Goal: Task Accomplishment & Management: Manage account settings

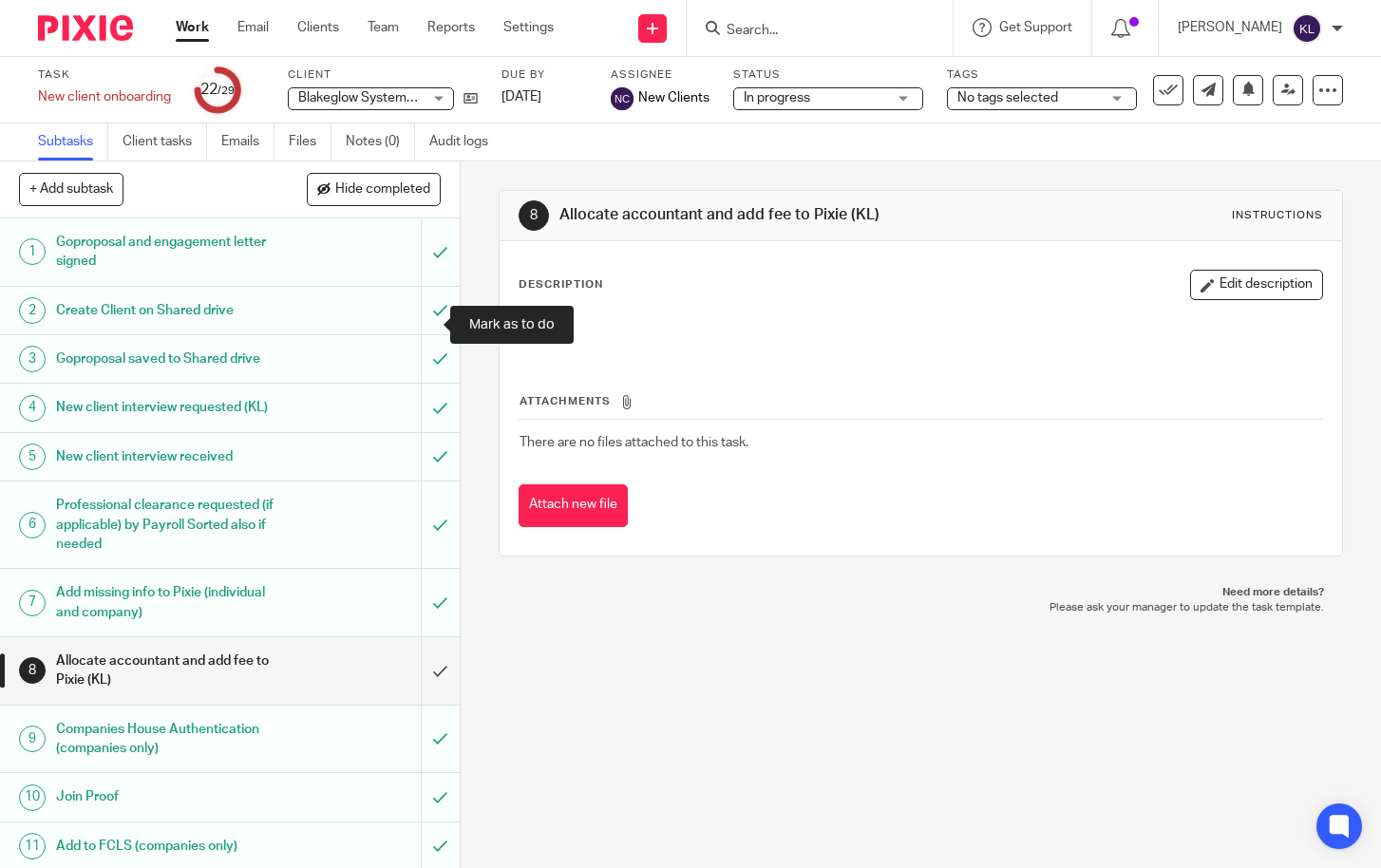
scroll to position [949, 0]
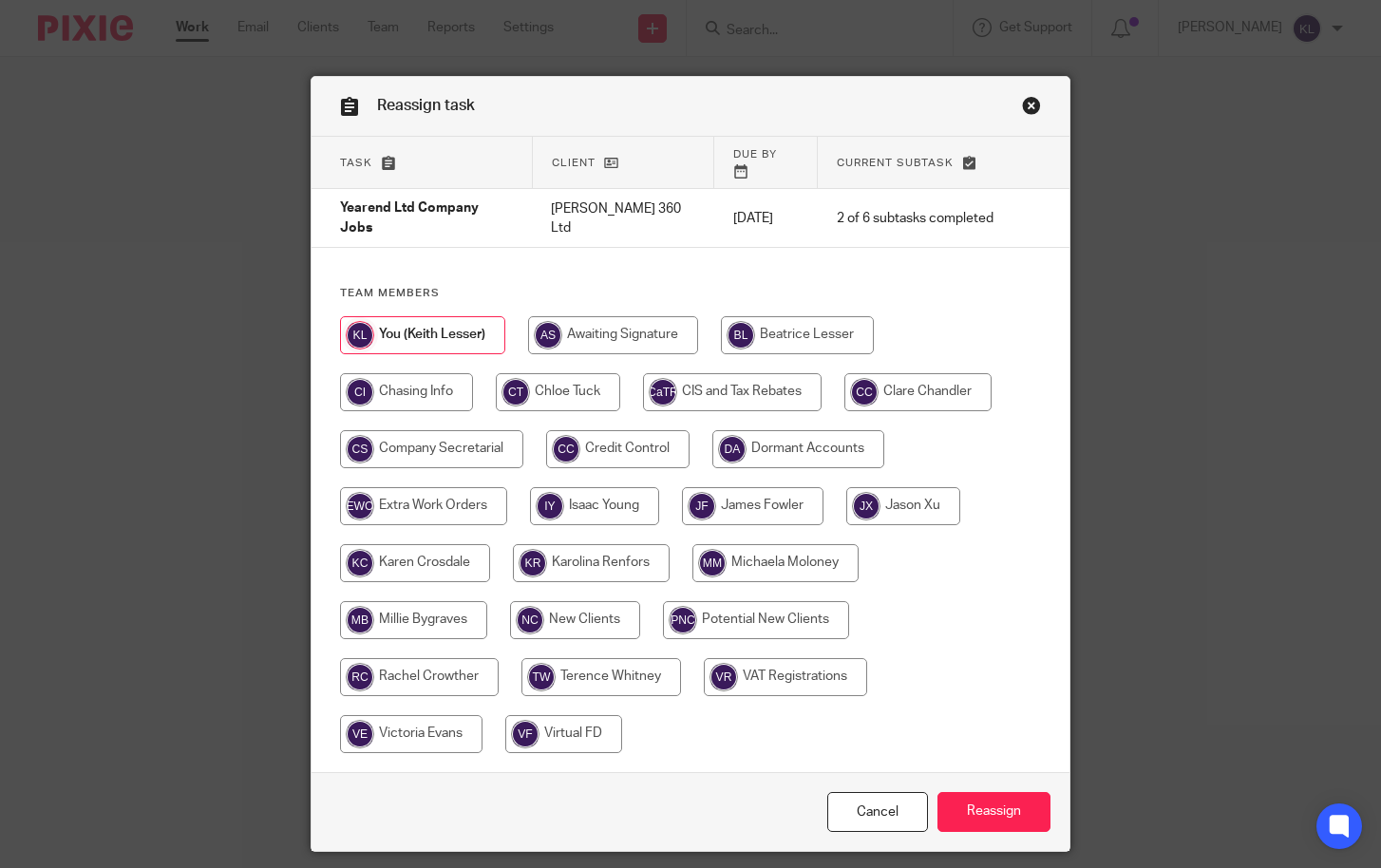
click at [638, 316] on input "radio" at bounding box center [614, 335] width 170 height 38
radio input "true"
click at [981, 792] on input "Reassign" at bounding box center [993, 812] width 113 height 41
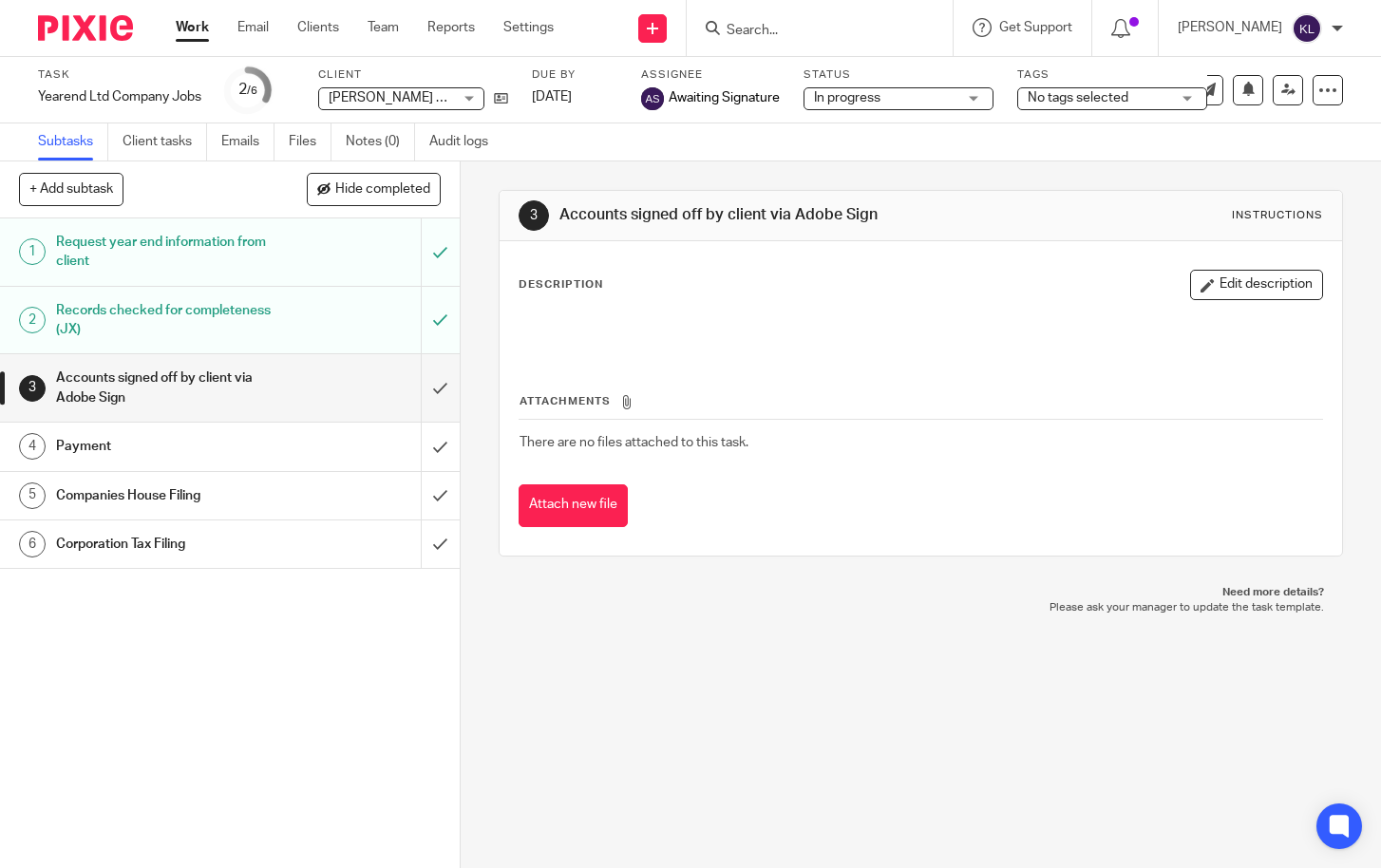
click at [840, 658] on div "3 Accounts signed off by client via Adobe Sign Instructions Description Edit de…" at bounding box center [920, 515] width 920 height 706
click at [187, 25] on link "Work" at bounding box center [193, 28] width 33 height 19
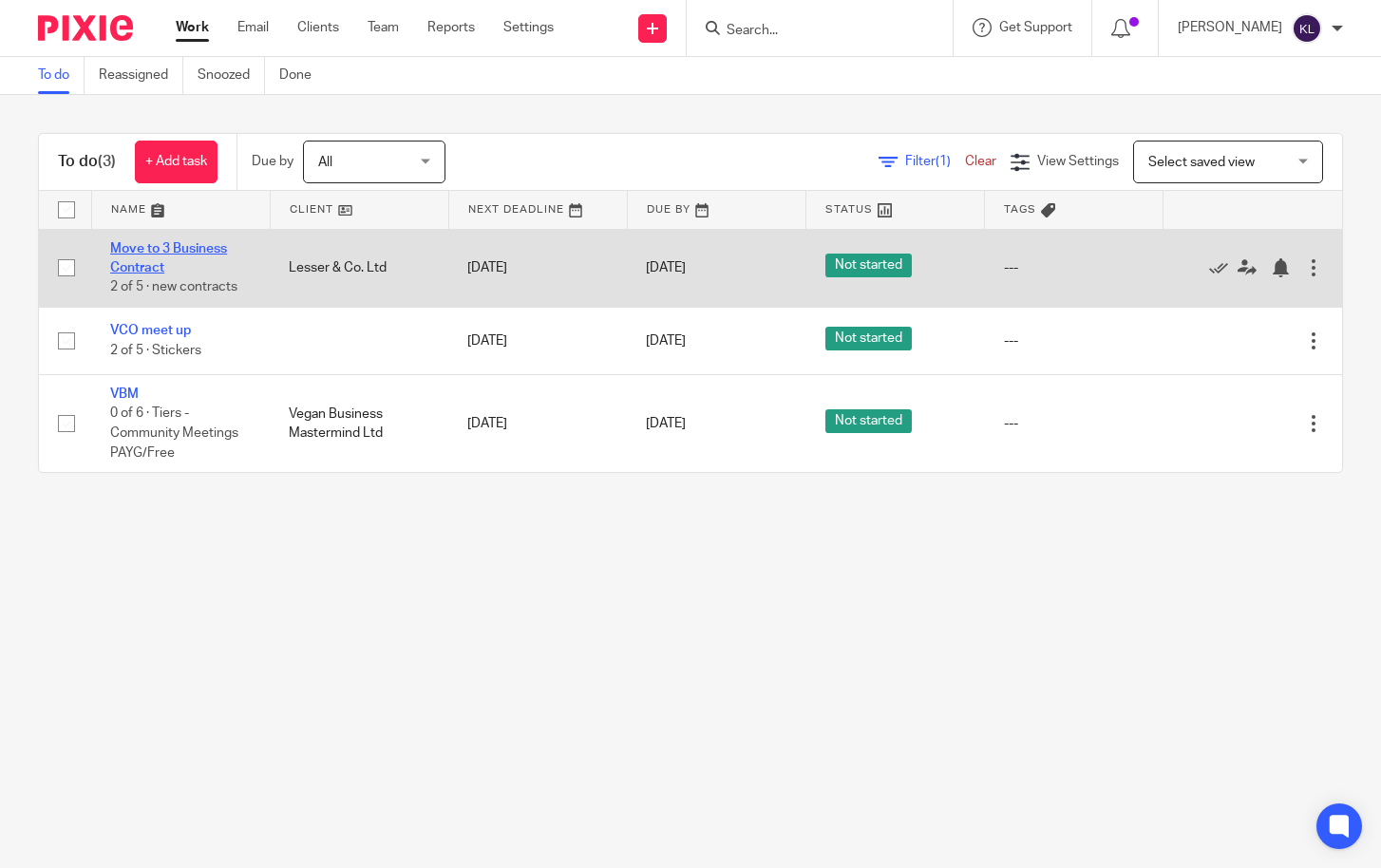
click at [178, 248] on link "Move to 3 Business Contract" at bounding box center [168, 257] width 117 height 32
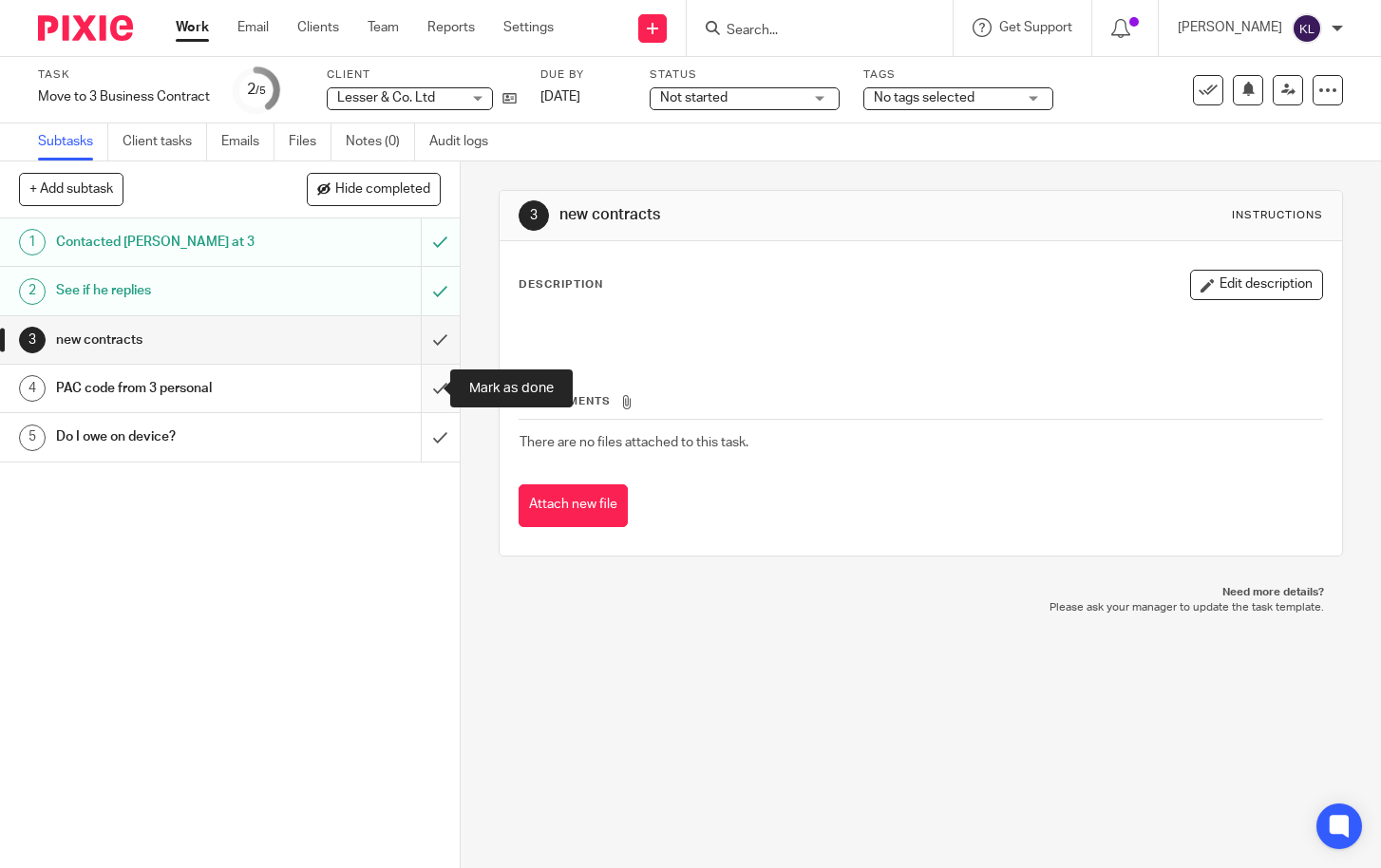
click at [412, 377] on input "submit" at bounding box center [229, 388] width 460 height 47
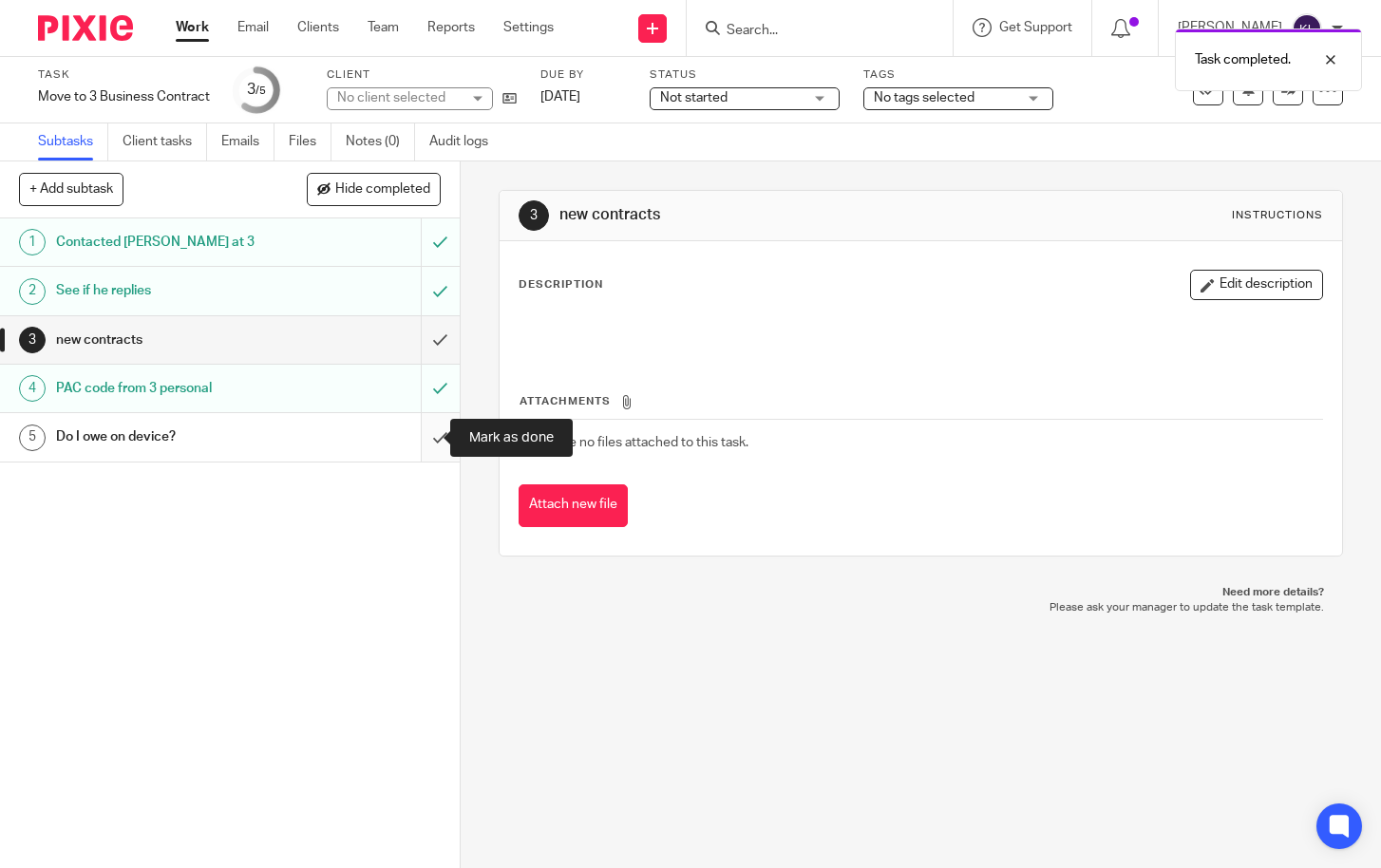
click at [422, 420] on input "submit" at bounding box center [229, 436] width 460 height 47
click at [568, 97] on link "[DATE]" at bounding box center [583, 97] width 85 height 20
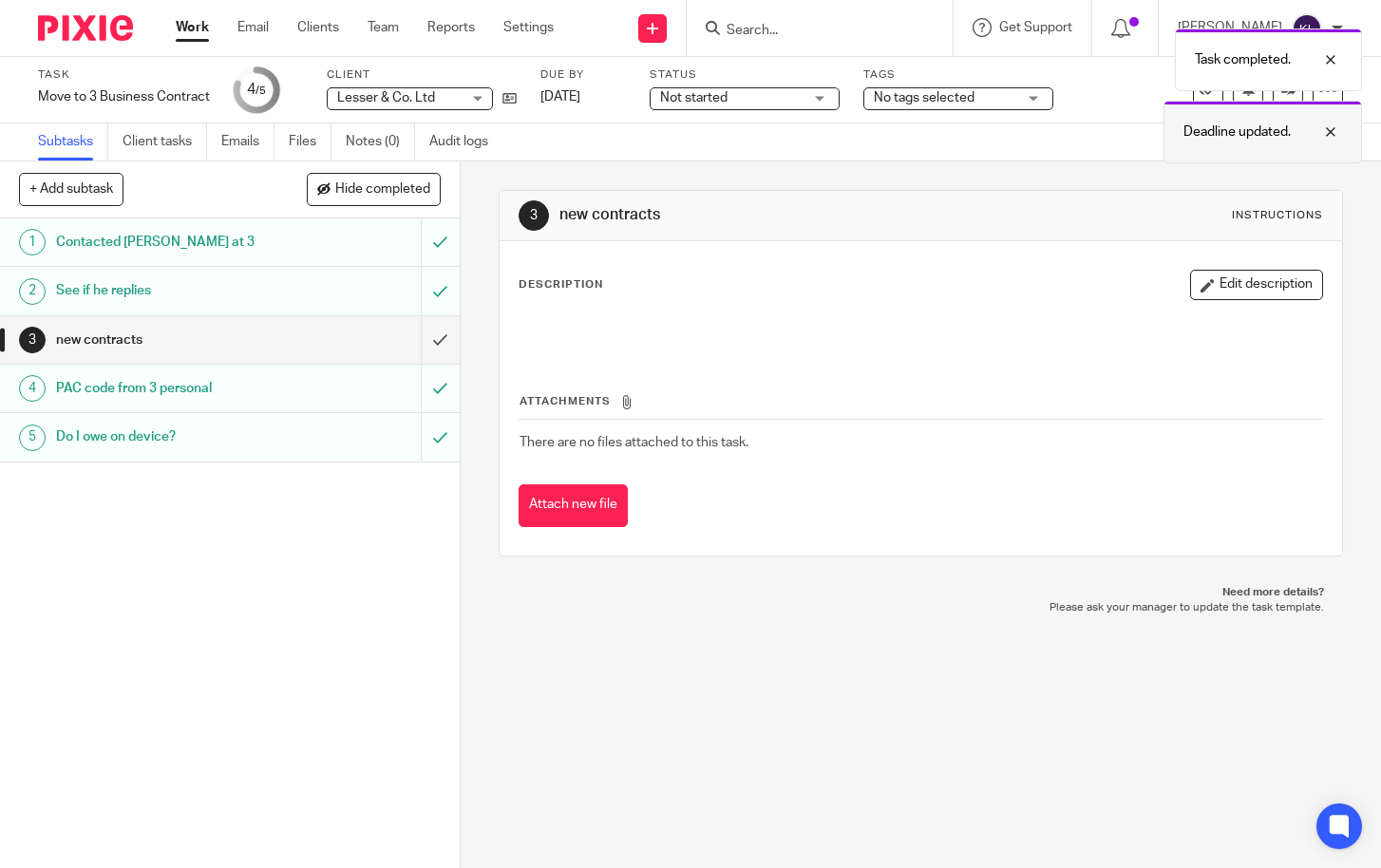
click at [1332, 134] on div at bounding box center [1315, 133] width 51 height 23
click at [1340, 66] on div at bounding box center [1315, 60] width 51 height 23
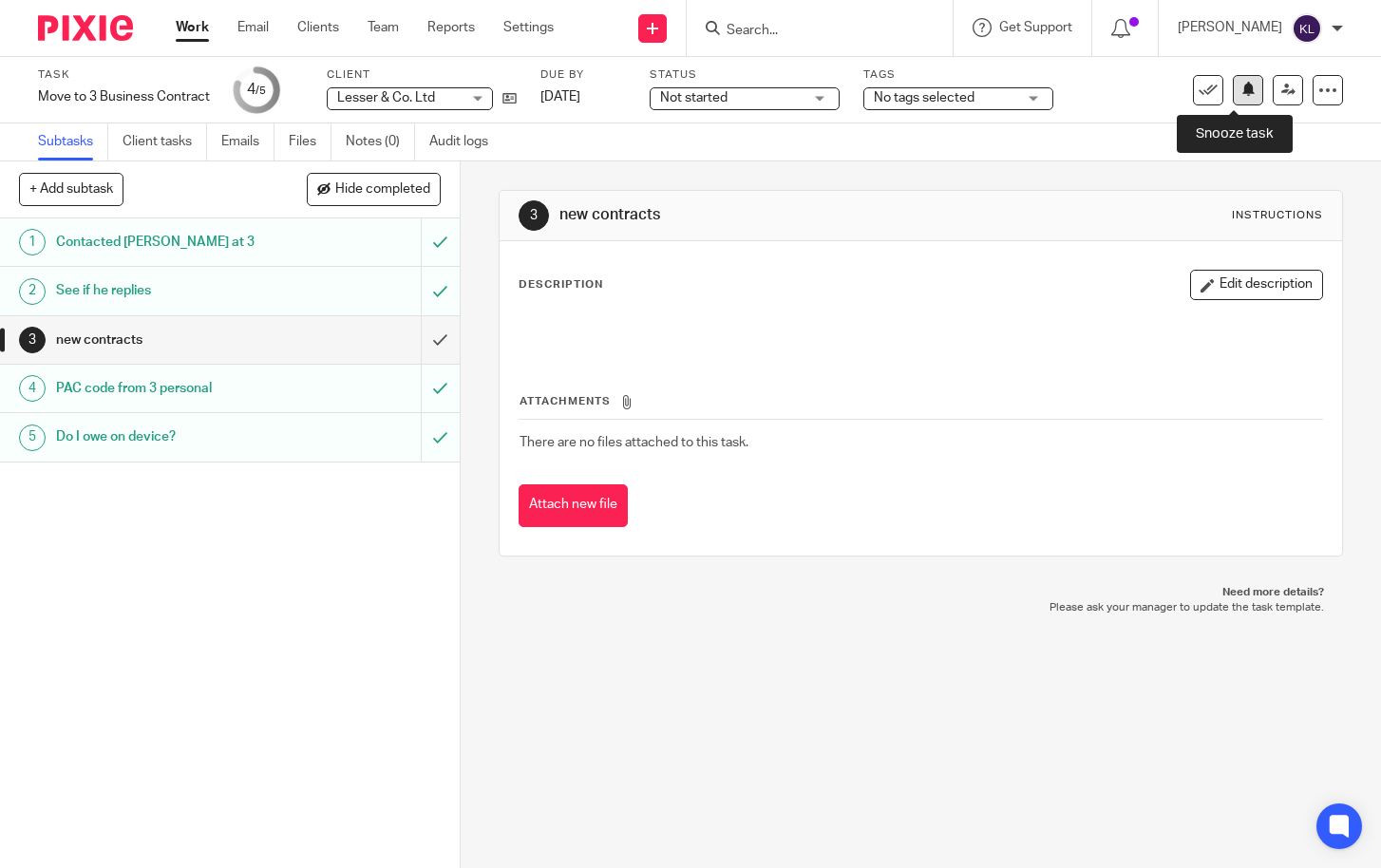
click at [1233, 90] on button at bounding box center [1247, 90] width 30 height 30
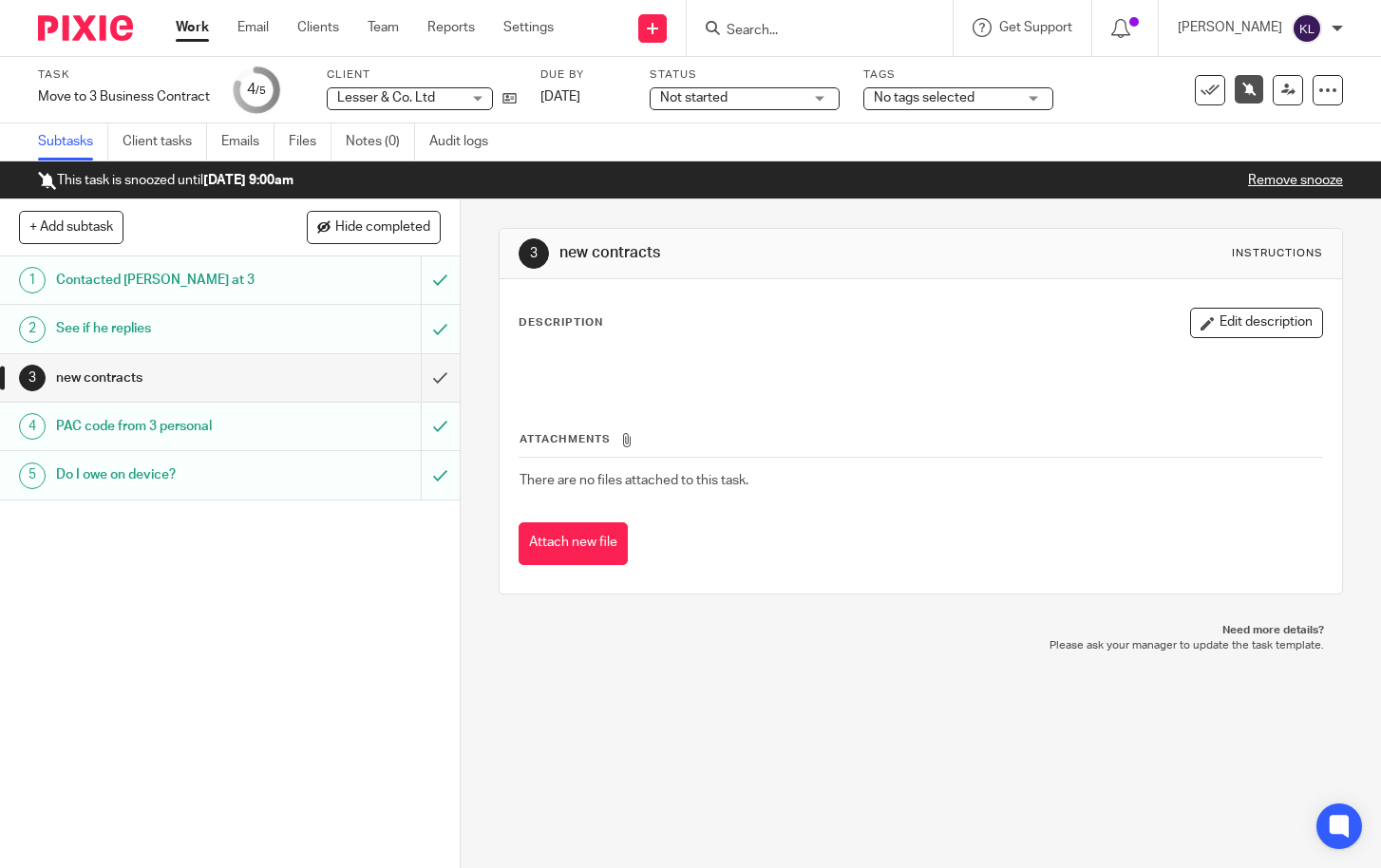
click at [189, 22] on link "Work" at bounding box center [193, 28] width 33 height 19
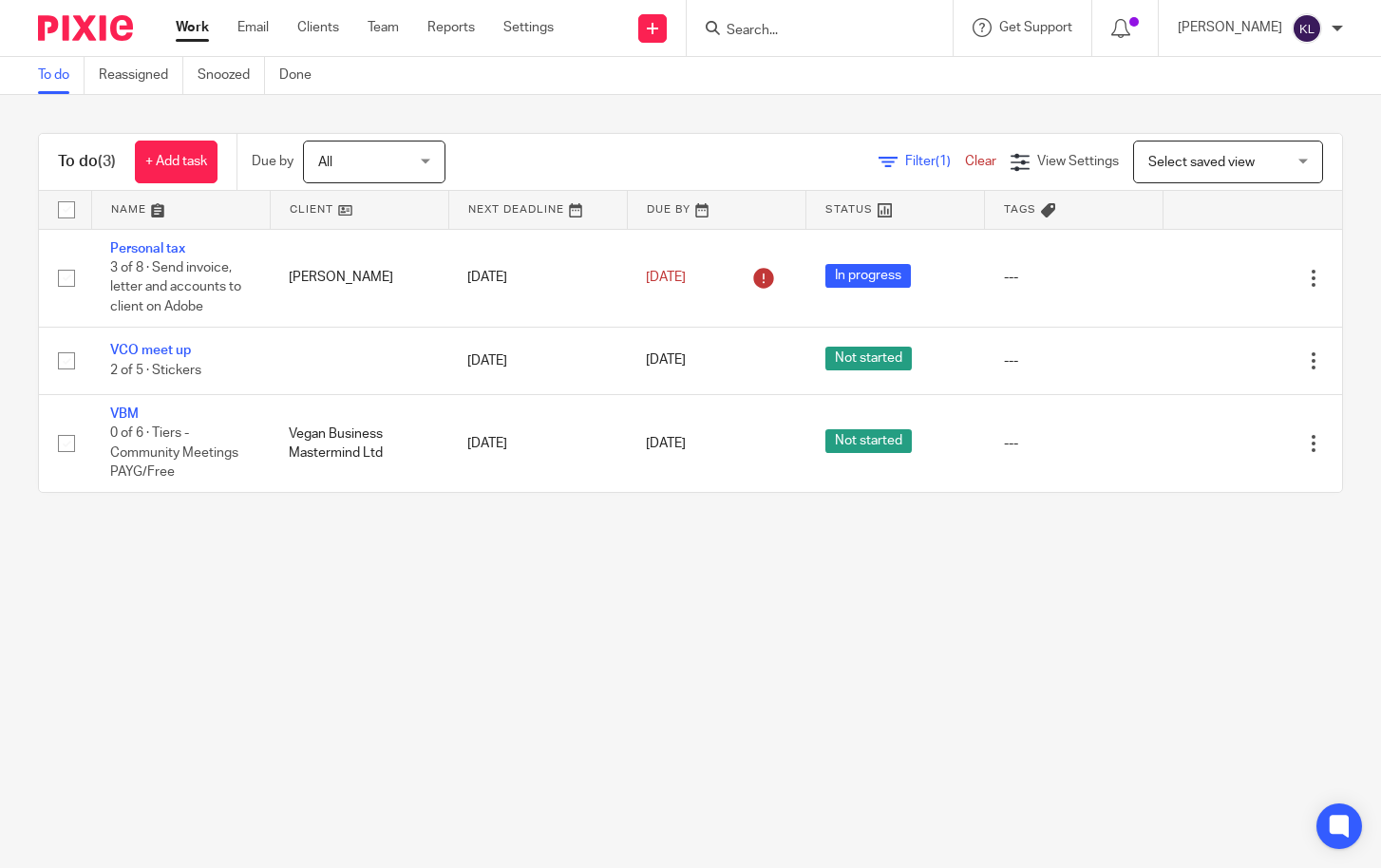
click at [536, 631] on main "To do Reassigned Snoozed Done To do (3) + Add task Due by All All [DATE] [DATE]…" at bounding box center [690, 434] width 1381 height 868
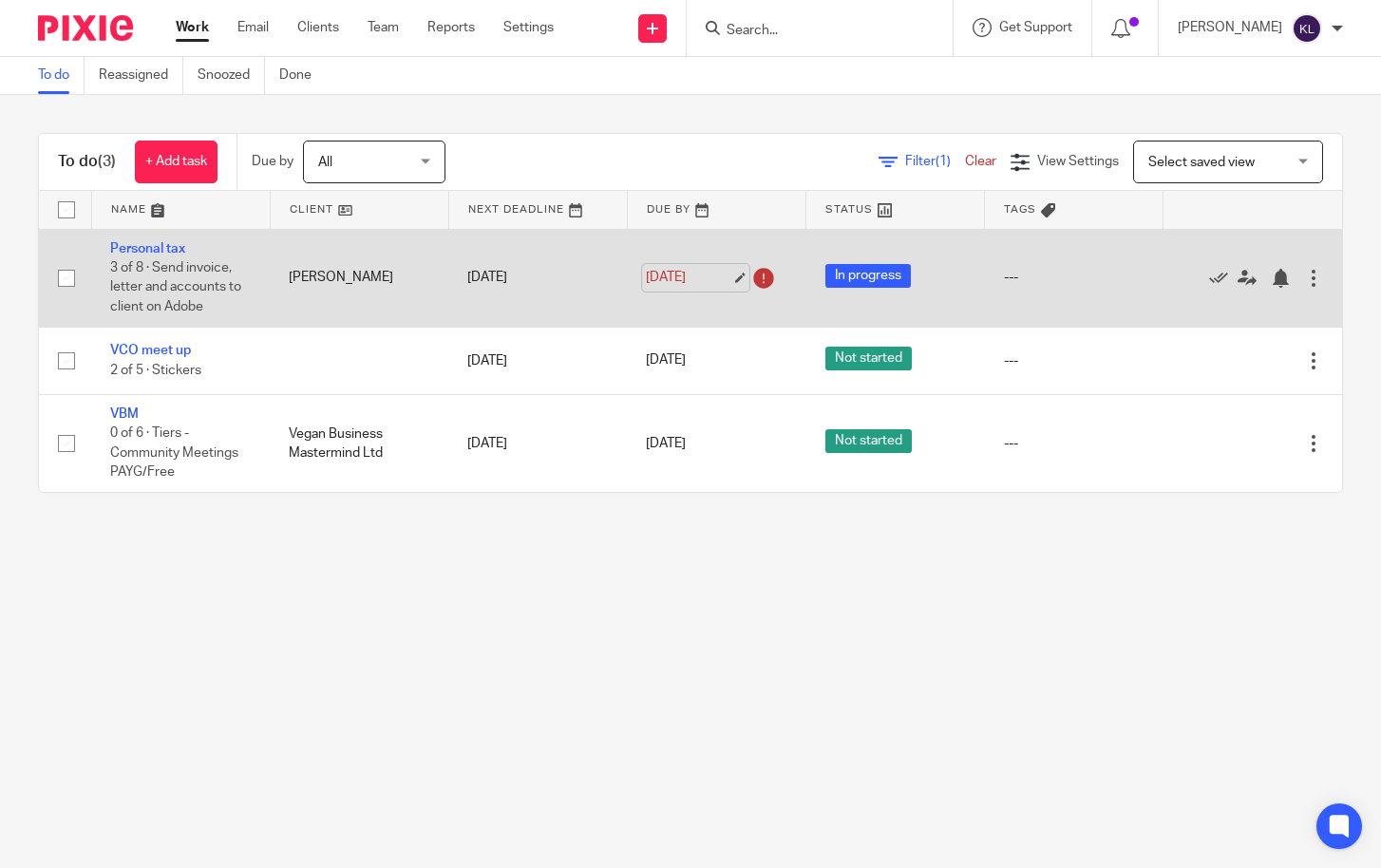
click at [679, 283] on link "[DATE]" at bounding box center [688, 278] width 85 height 20
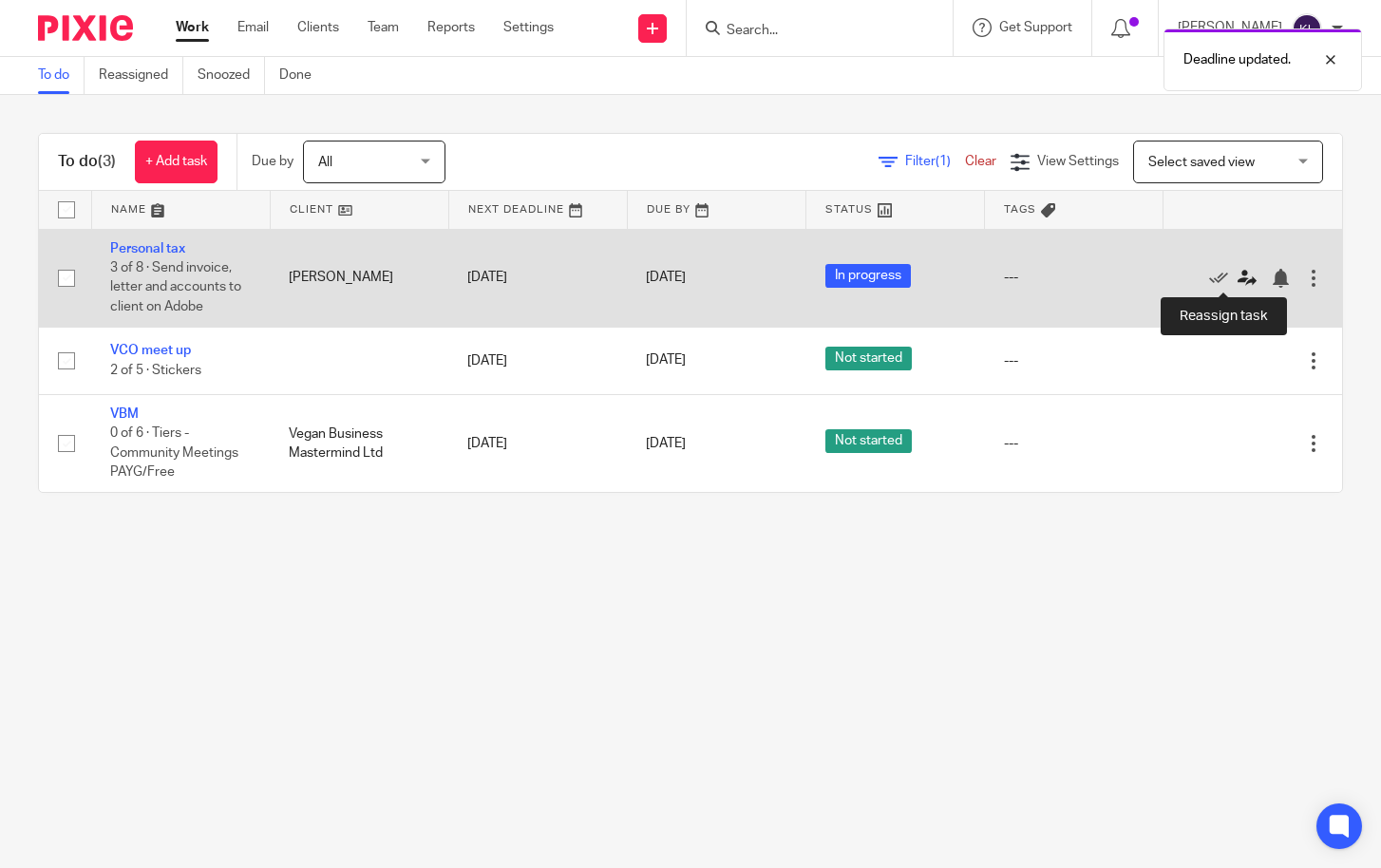
click at [1237, 280] on icon at bounding box center [1246, 279] width 19 height 19
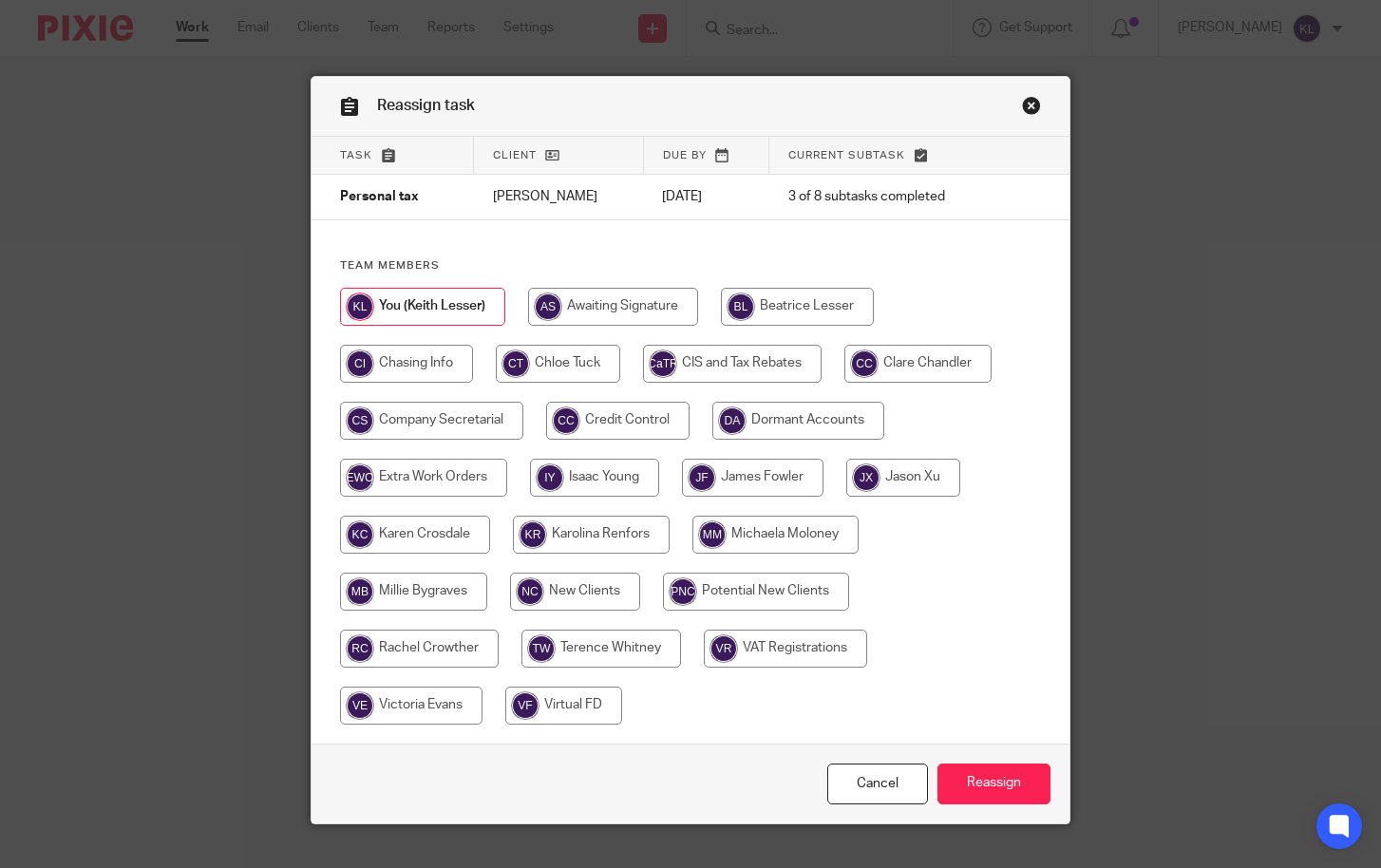
click at [627, 301] on input "radio" at bounding box center [614, 306] width 170 height 38
radio input "true"
click at [972, 773] on input "Reassign" at bounding box center [993, 784] width 113 height 41
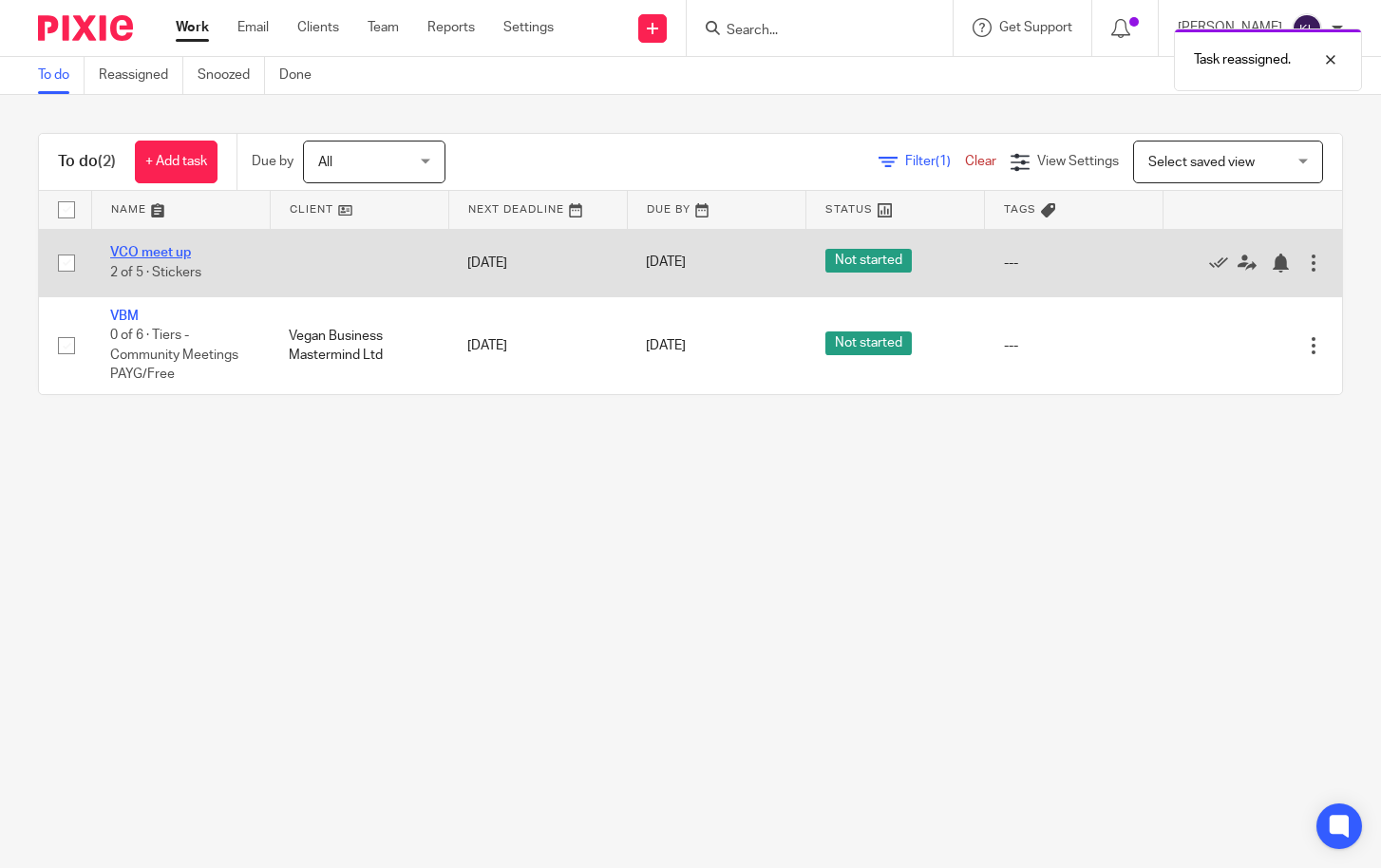
click at [170, 249] on link "VCO meet up" at bounding box center [150, 253] width 80 height 14
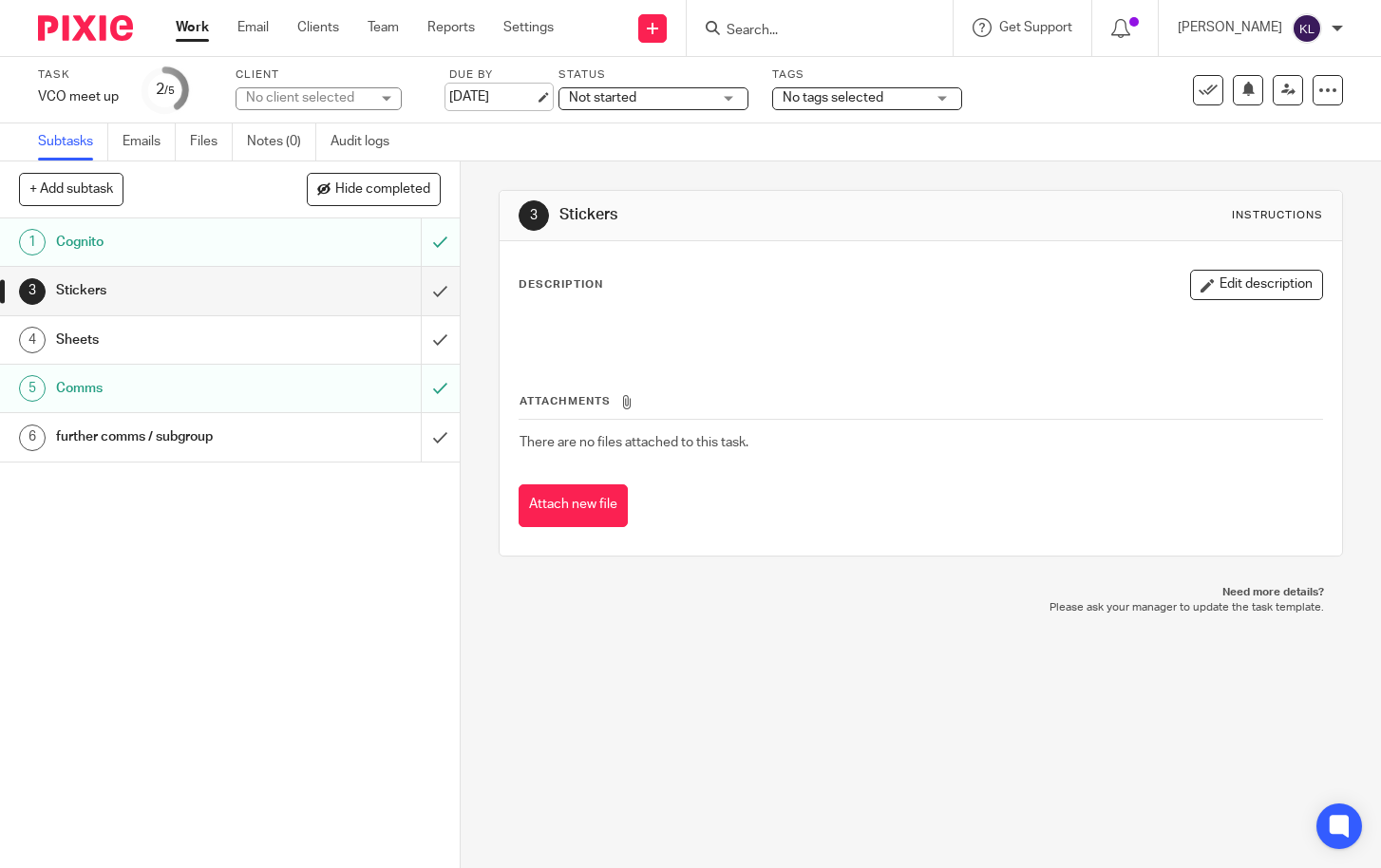
click at [506, 99] on link "[DATE]" at bounding box center [492, 97] width 85 height 20
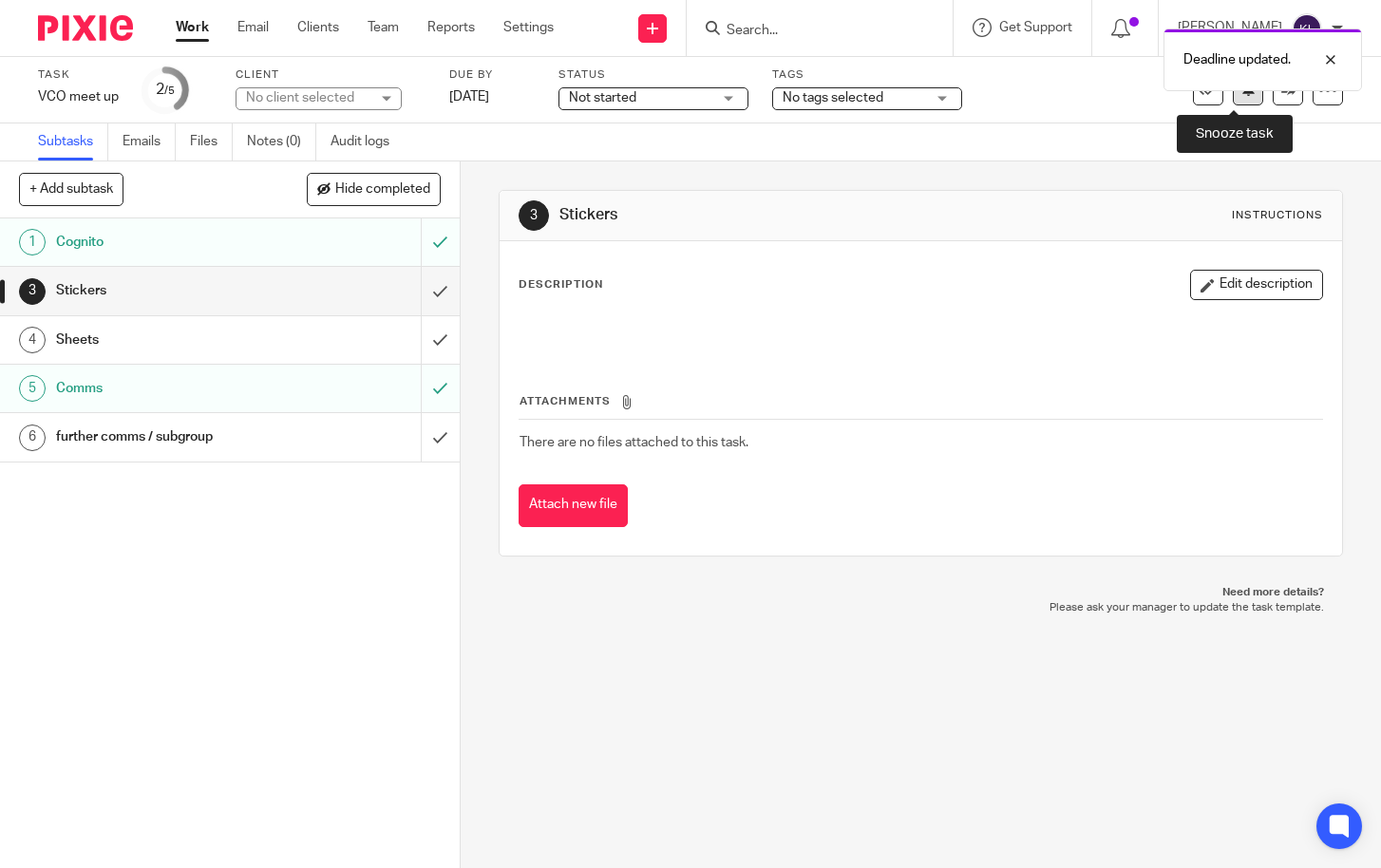
click at [1235, 103] on button at bounding box center [1247, 90] width 30 height 30
